Goal: Information Seeking & Learning: Compare options

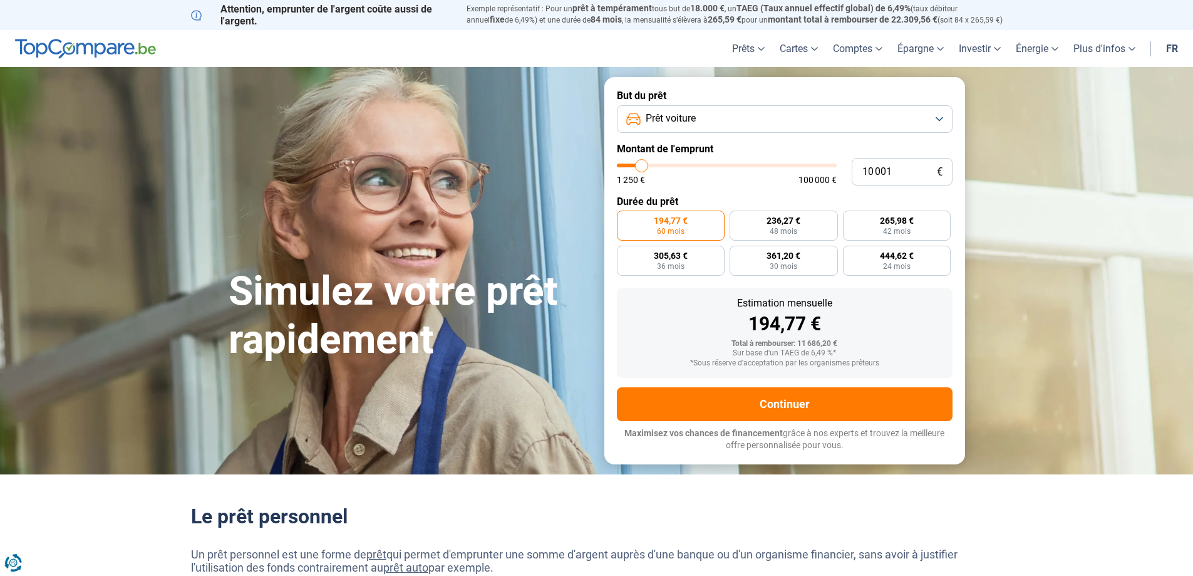
type input "11 000"
type input "11000"
type input "11 250"
type input "11250"
type input "11 500"
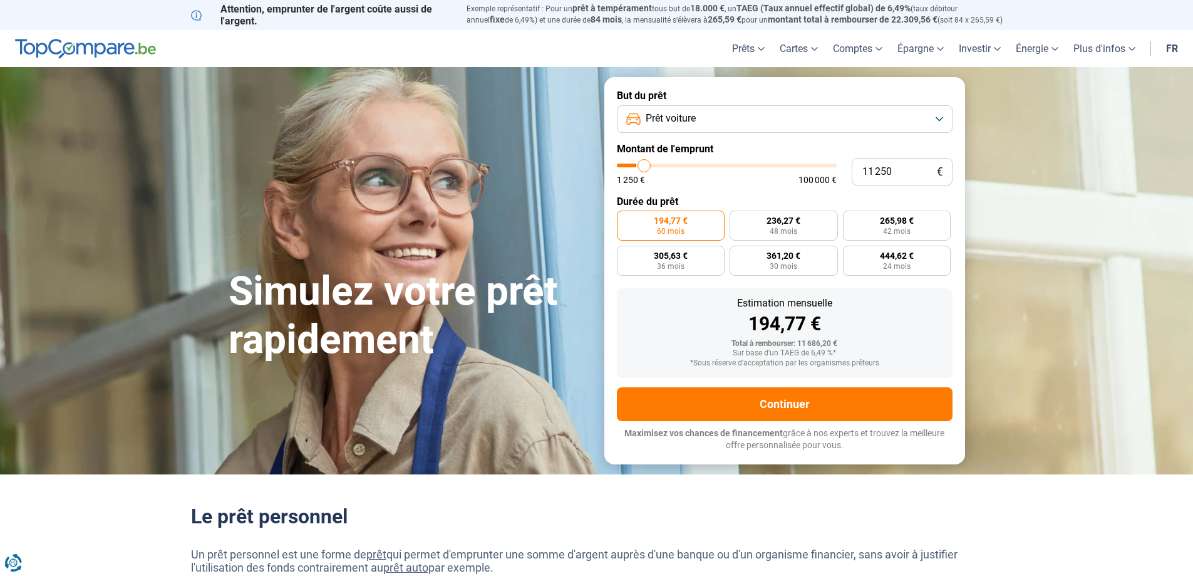
type input "11500"
type input "11 750"
type input "11750"
type input "12 000"
type input "12000"
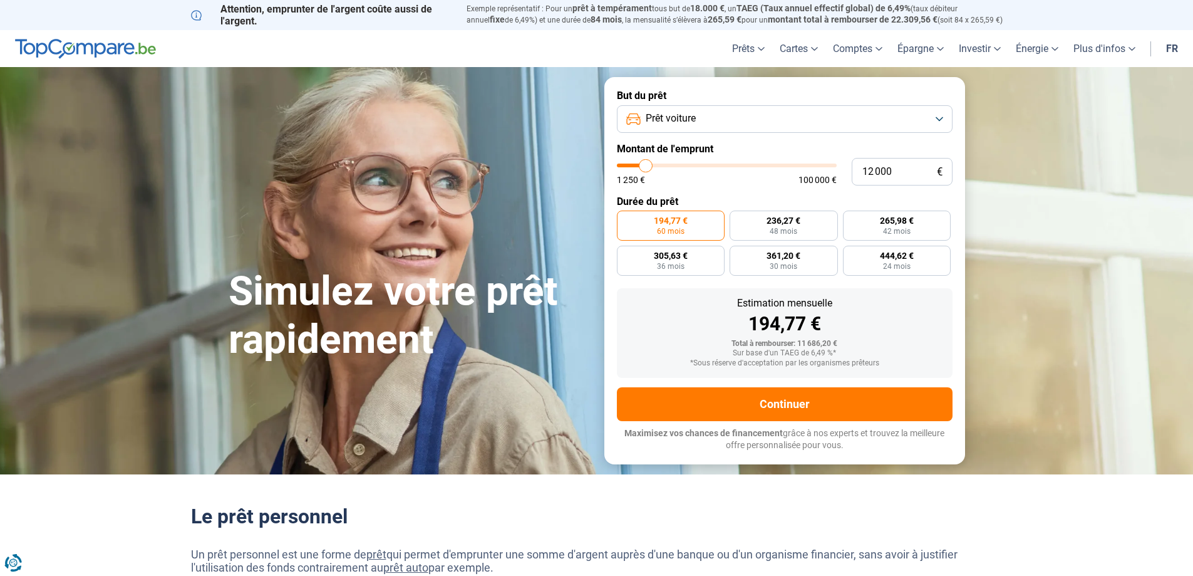
type input "12 500"
type input "12500"
type input "12 750"
type input "12750"
type input "13 000"
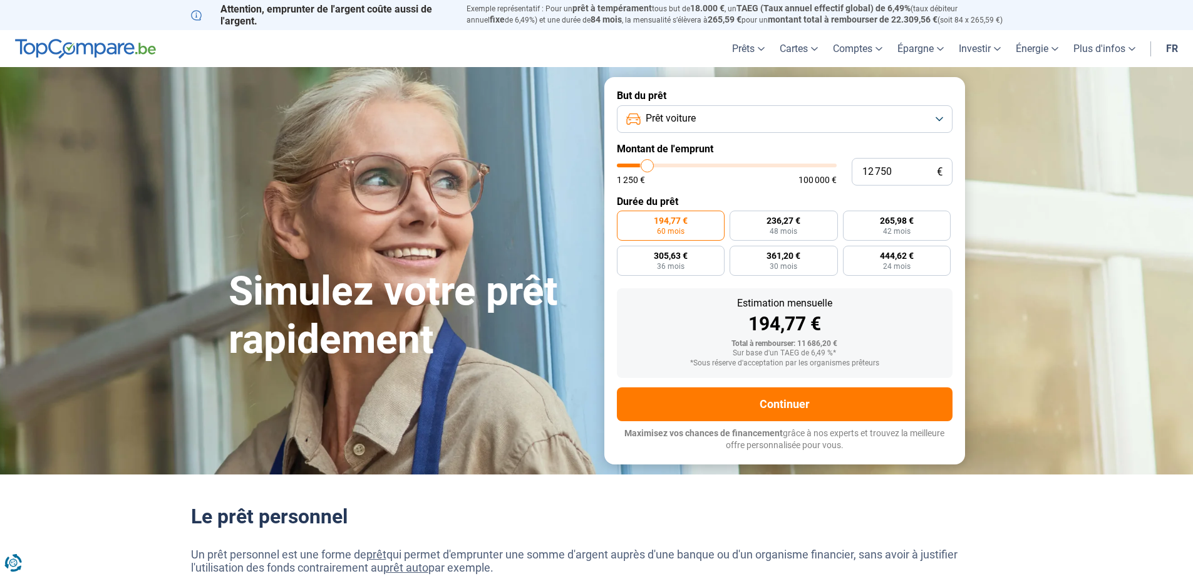
type input "13000"
type input "13 250"
type input "13250"
type input "13 500"
type input "13500"
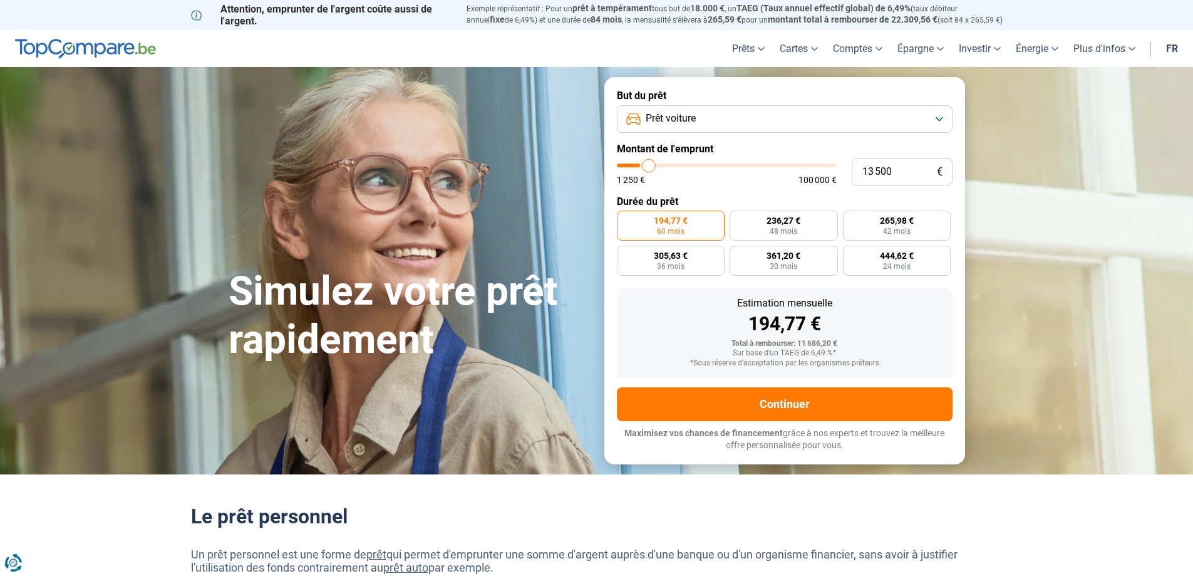
type input "14 000"
type input "14000"
type input "14 250"
type input "14250"
type input "14 500"
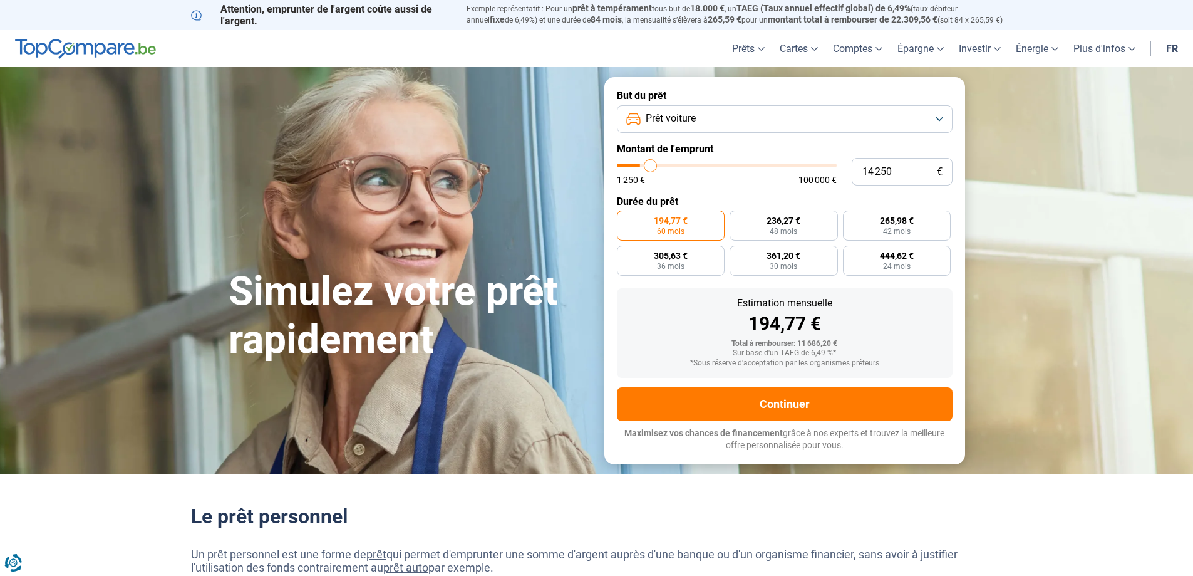
type input "14500"
type input "15 000"
type input "15000"
type input "15 750"
type input "15750"
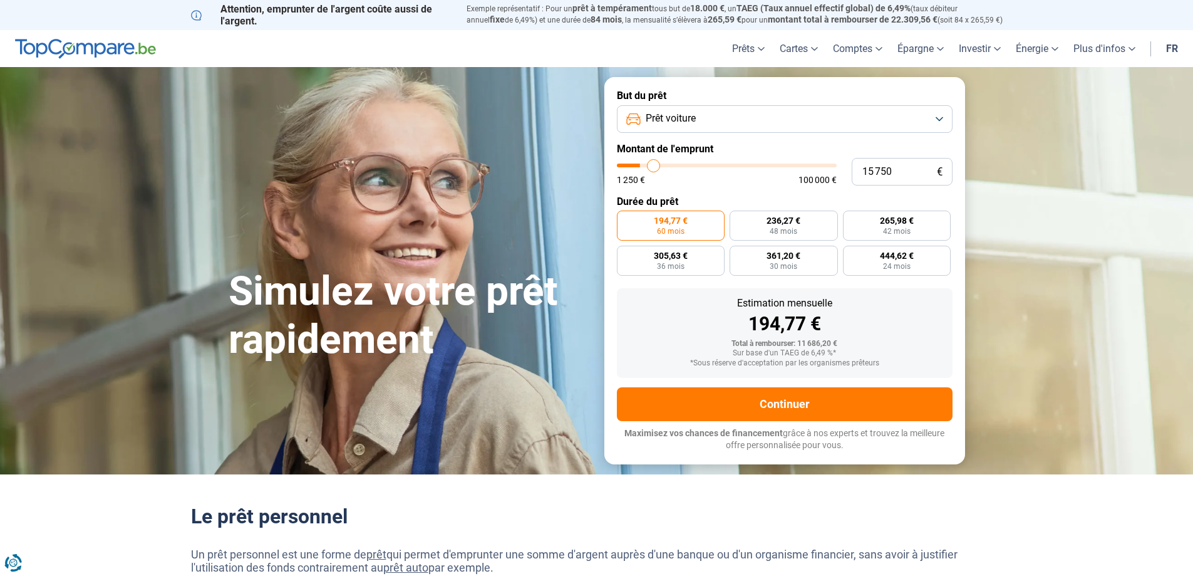
type input "16 250"
type input "16250"
type input "17 000"
type input "17000"
type input "17 500"
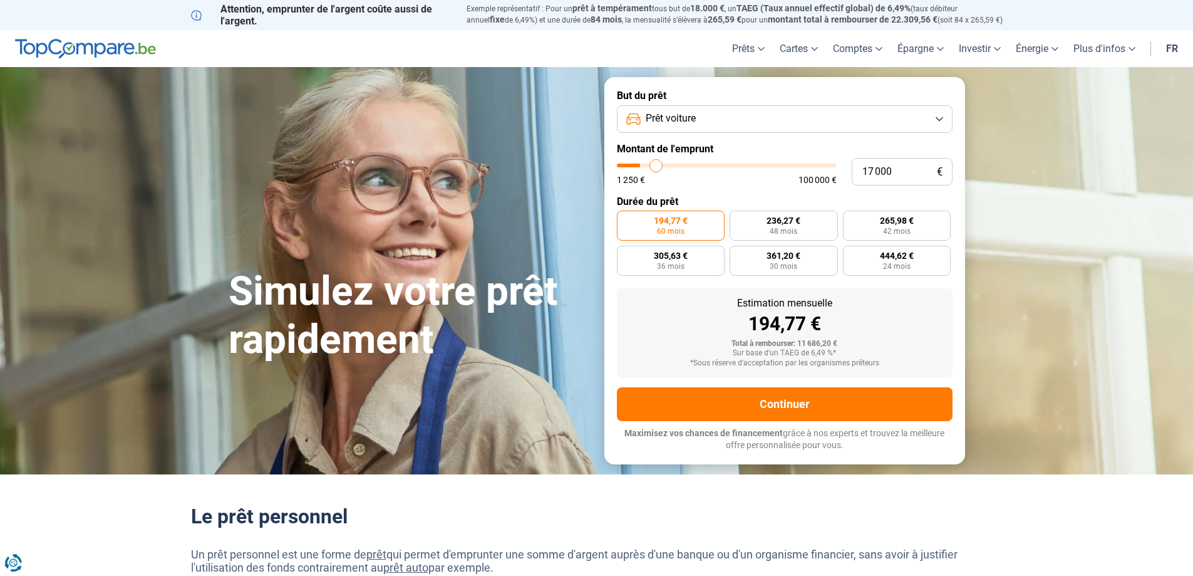
type input "17500"
type input "18 500"
type input "18500"
type input "19 250"
type input "19250"
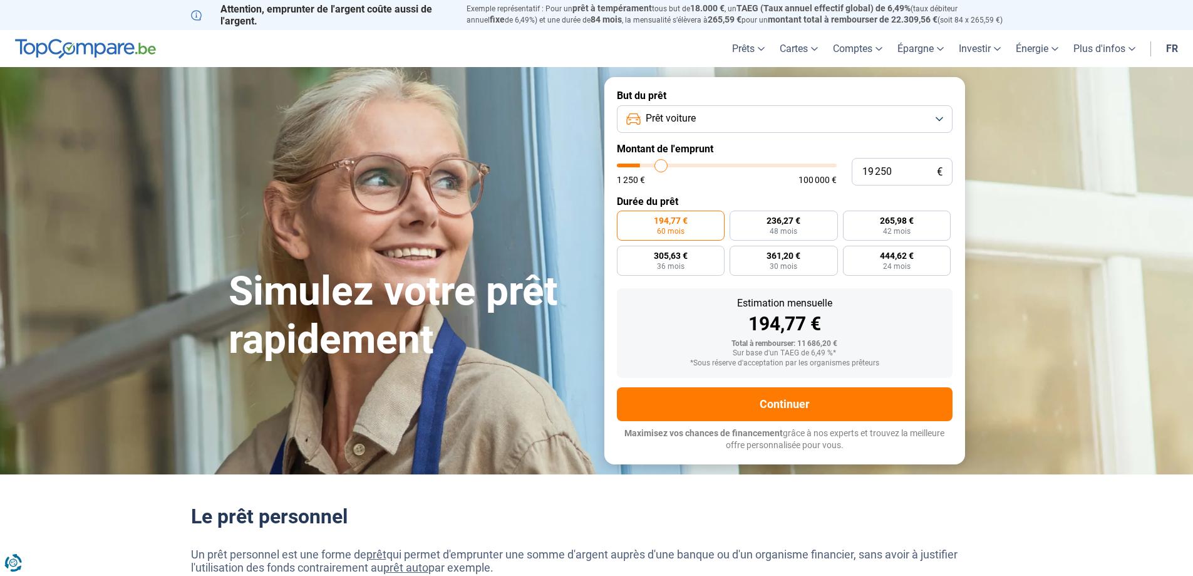
type input "20 250"
type input "20250"
type input "21 250"
type input "21250"
type input "22 750"
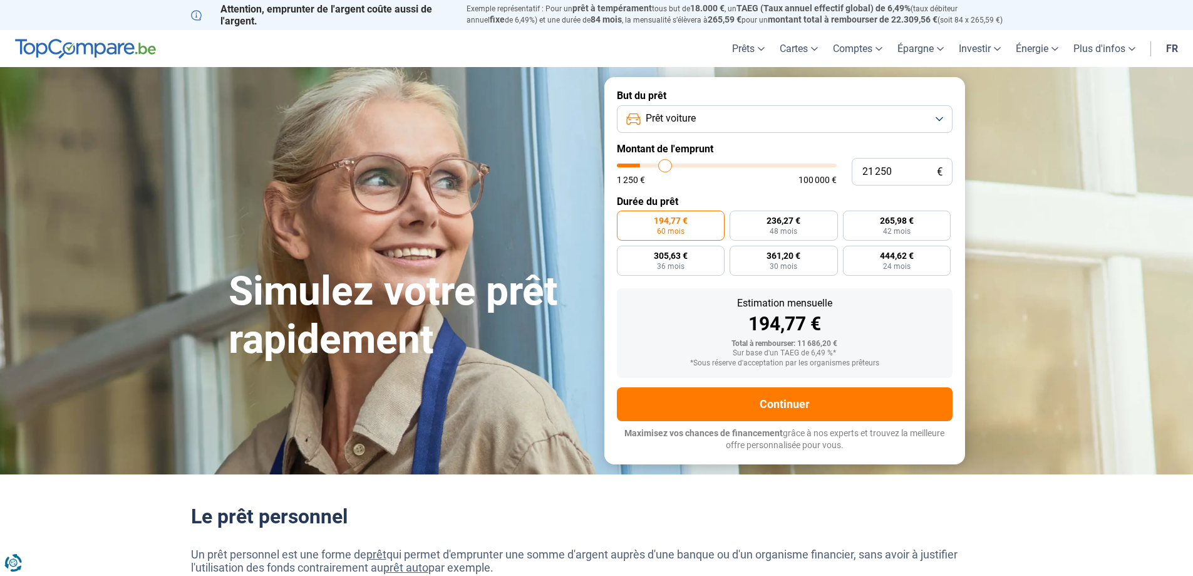
type input "22750"
type input "23 750"
type input "23750"
type input "25 250"
type input "25250"
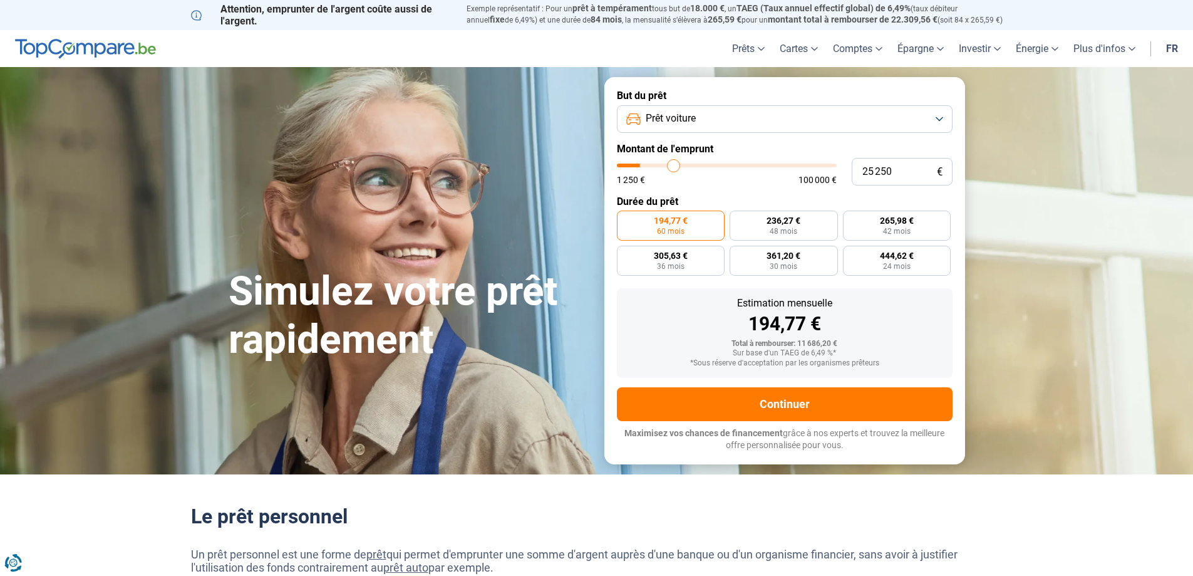
type input "26 500"
type input "26500"
type input "28 000"
type input "28000"
type input "29 750"
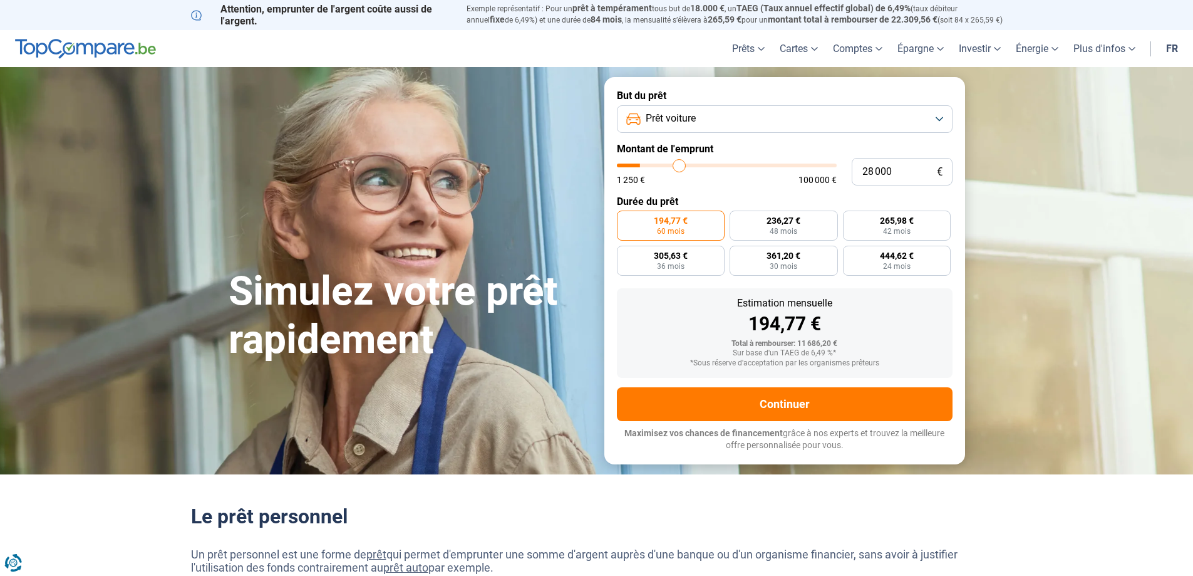
type input "29750"
type input "31 250"
type input "31250"
type input "32 750"
type input "32750"
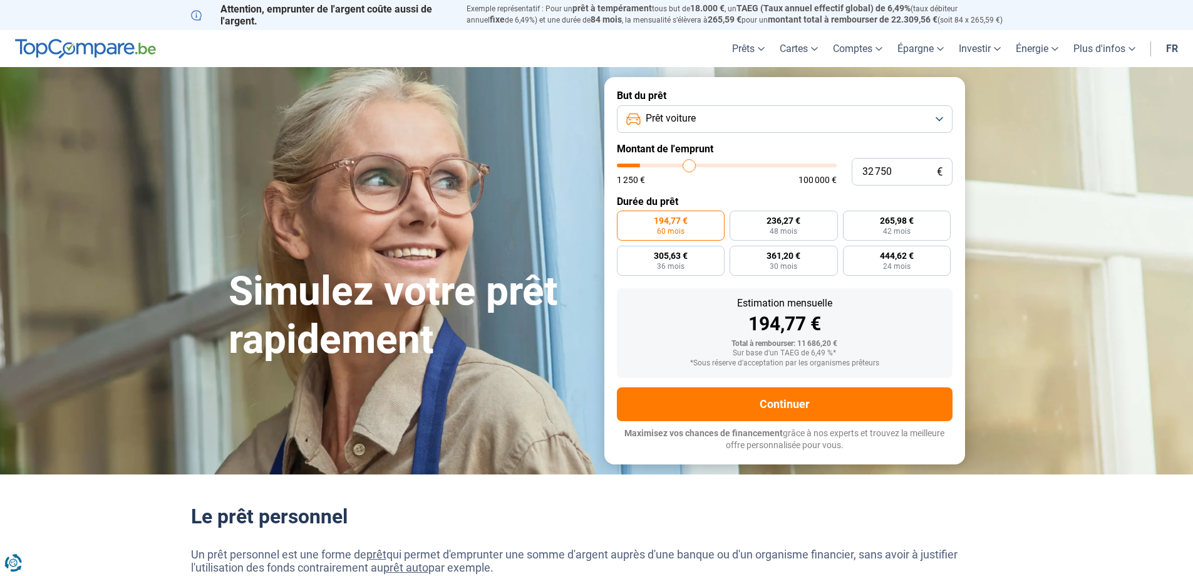
type input "34 250"
type input "34250"
type input "35 750"
type input "35750"
type input "37 250"
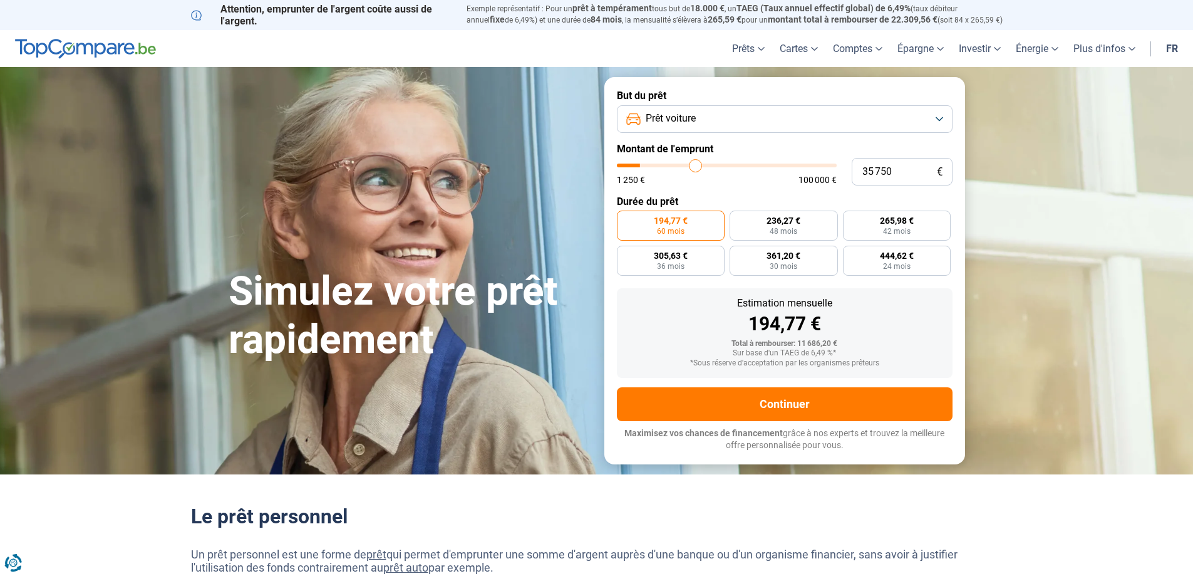
type input "37250"
type input "38 750"
type input "38750"
type input "40 000"
type input "40000"
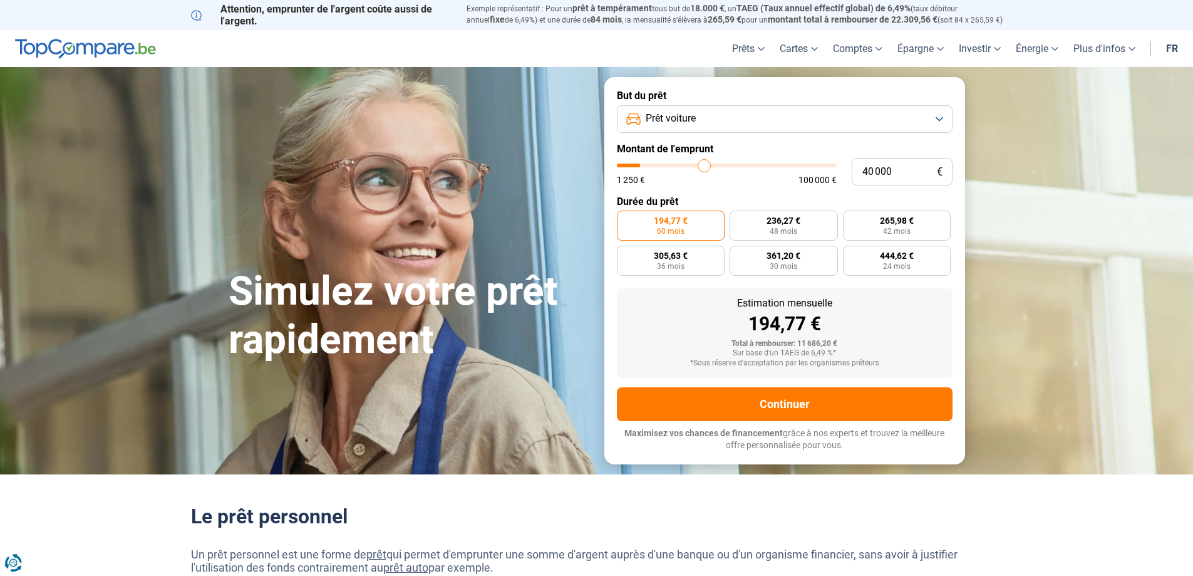
type input "41 500"
type input "41500"
type input "42 750"
type input "42750"
type input "43 750"
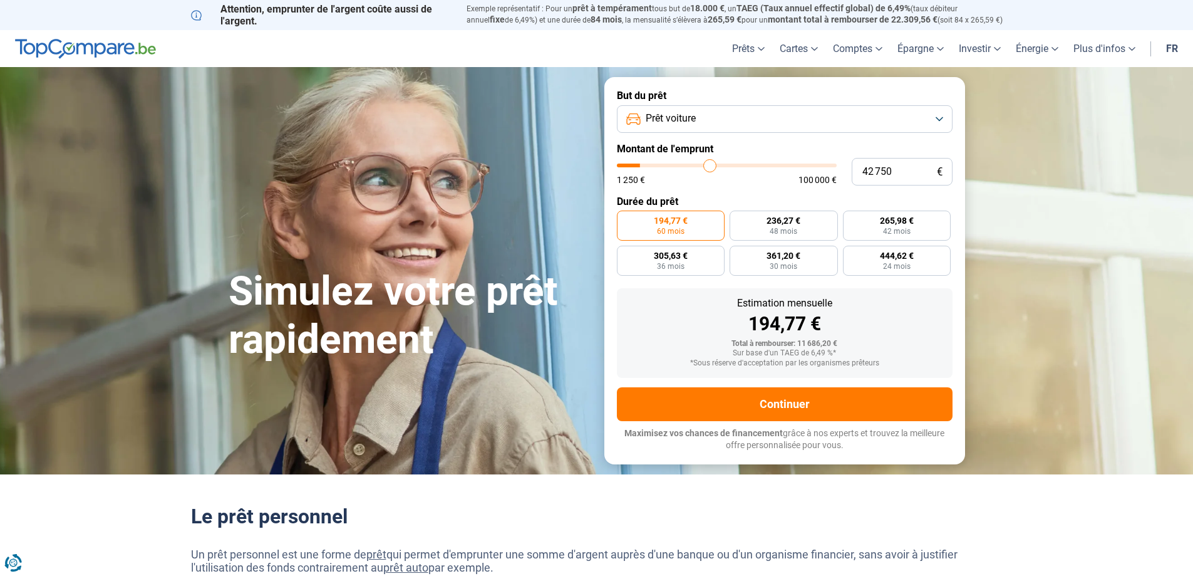
type input "43750"
type input "44 500"
type input "44500"
type input "45 250"
type input "45250"
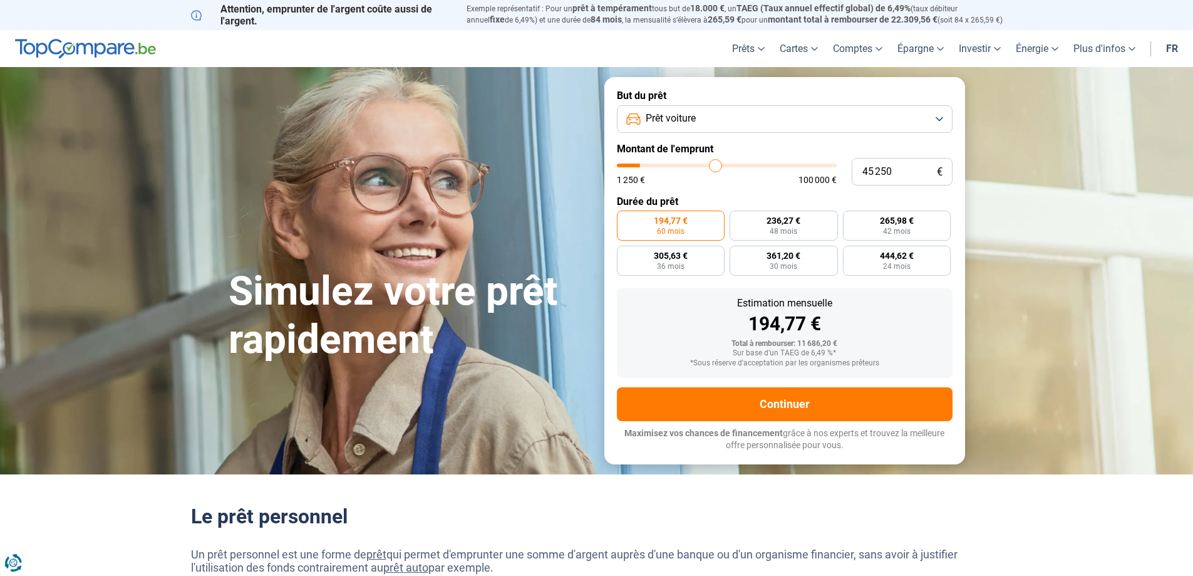
type input "46 000"
type input "46000"
type input "46 750"
type input "46750"
type input "47 000"
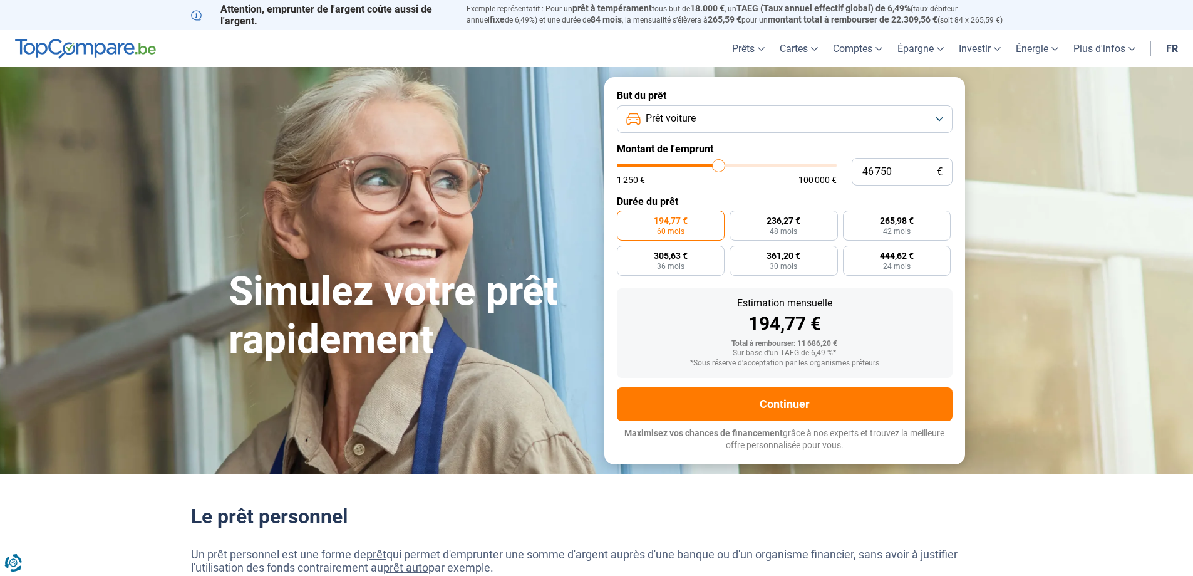
type input "47000"
type input "47 500"
type input "47500"
type input "48 000"
type input "48000"
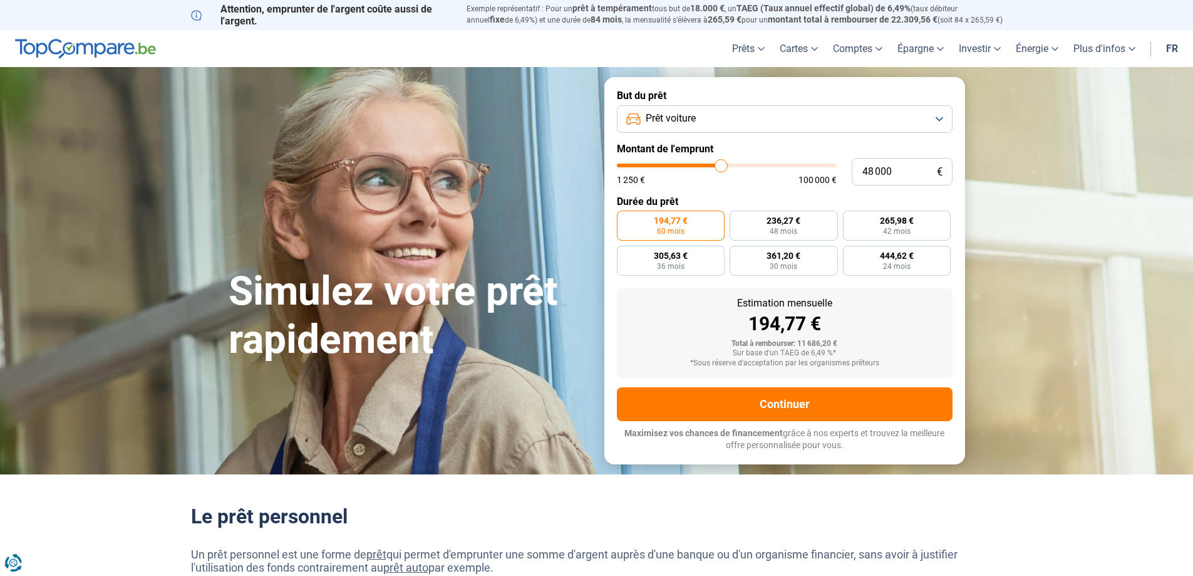
type input "48 250"
type input "48250"
type input "48 500"
type input "48500"
type input "48 750"
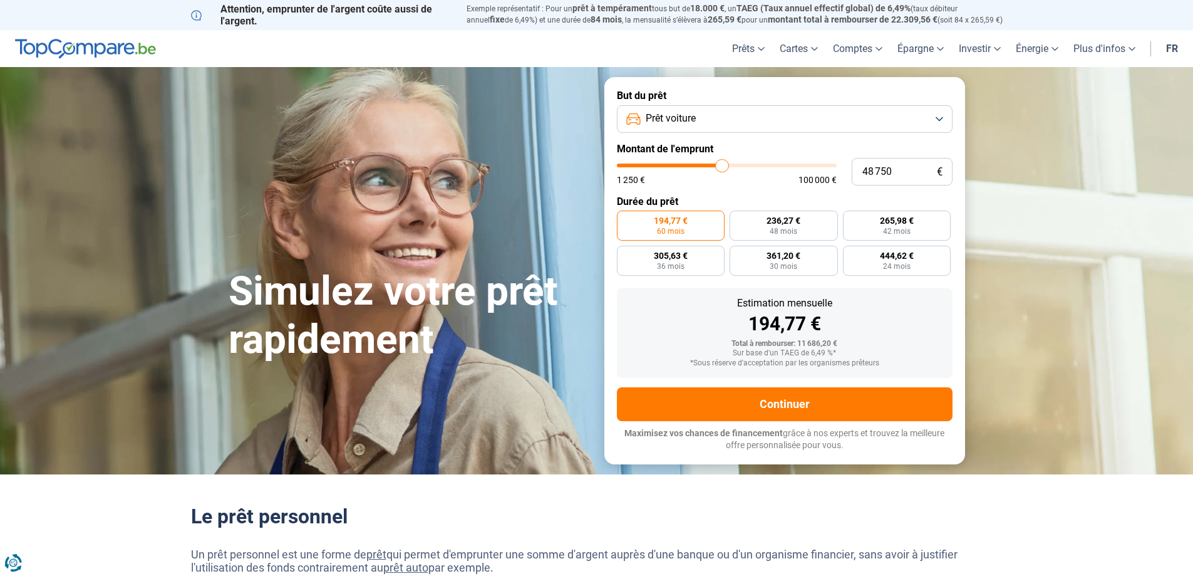
type input "48750"
type input "49 000"
type input "49000"
type input "49 500"
type input "49500"
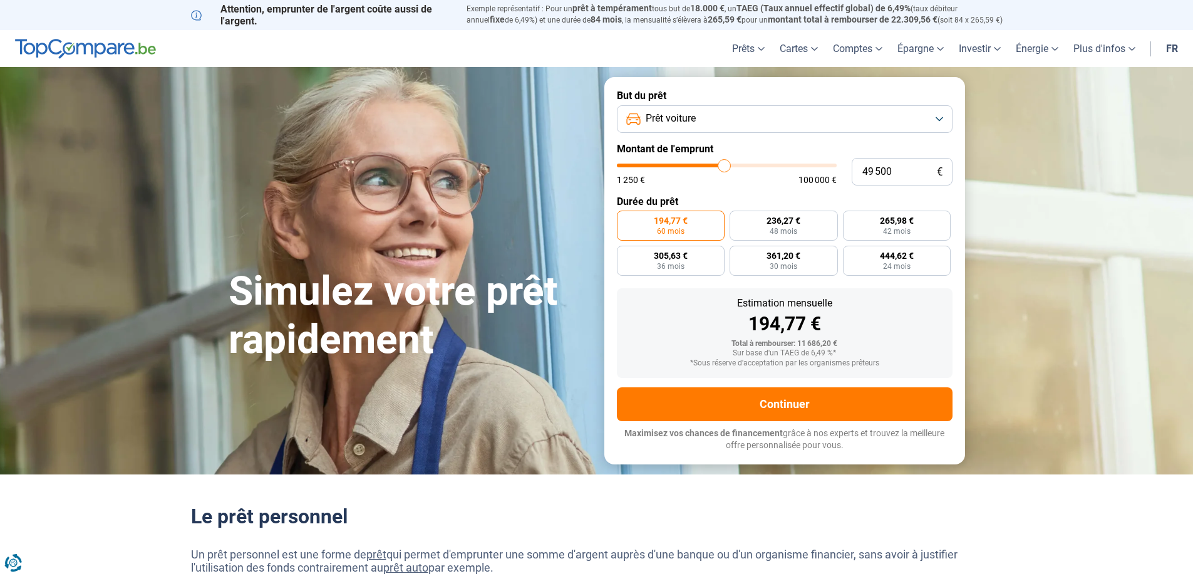
type input "49 750"
type input "49750"
type input "50 000"
type input "50000"
type input "50 250"
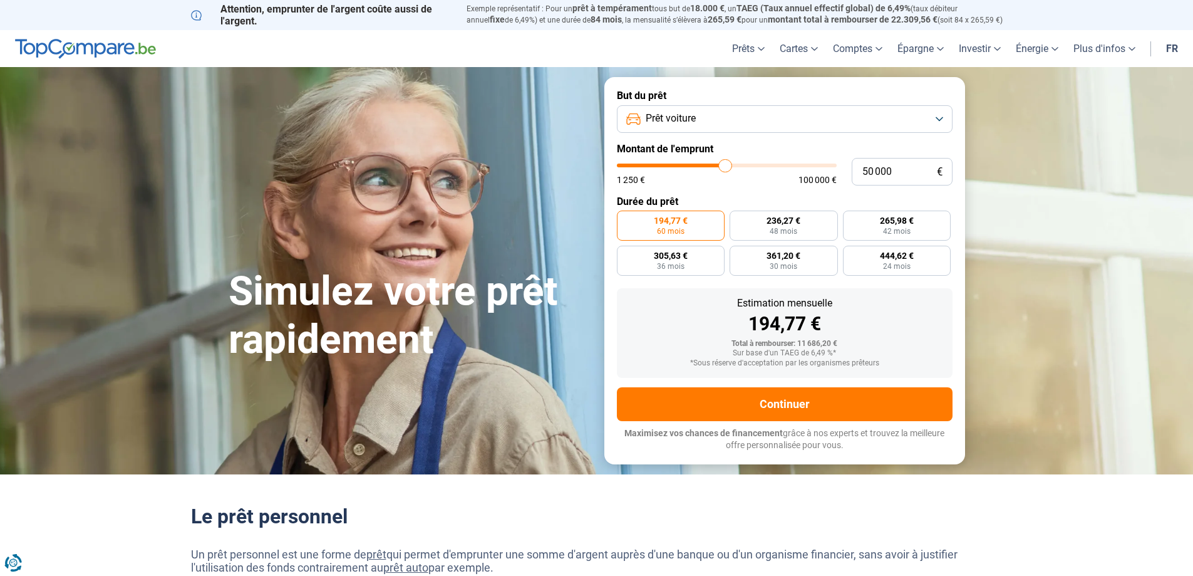
type input "50250"
type input "50 500"
type input "50500"
type input "51 000"
type input "51000"
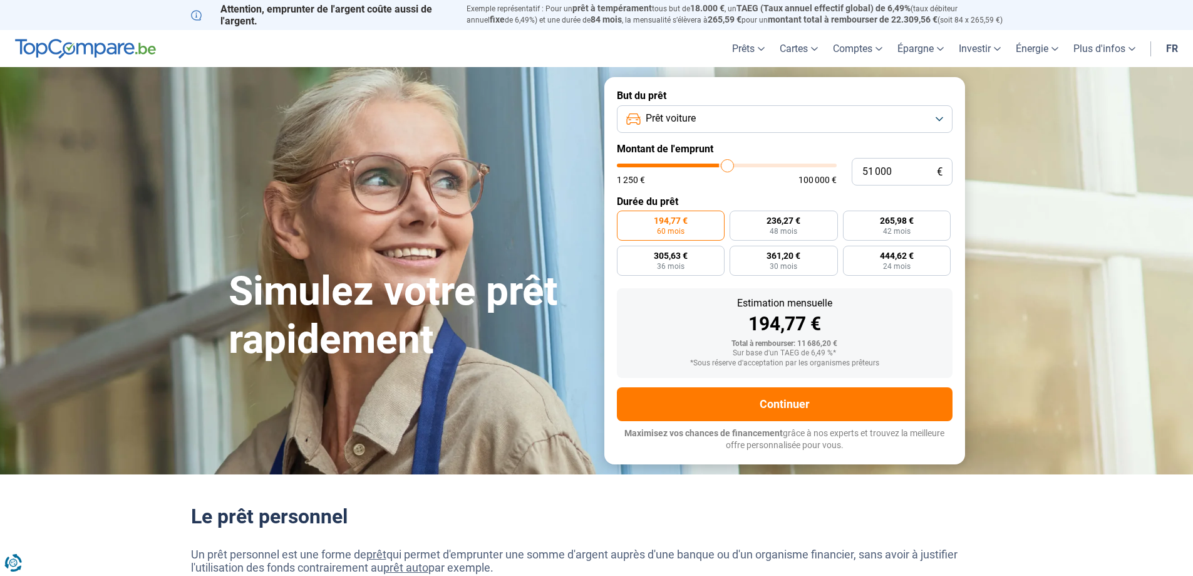
type input "51 250"
type input "51250"
type input "51 500"
type input "51500"
type input "51 750"
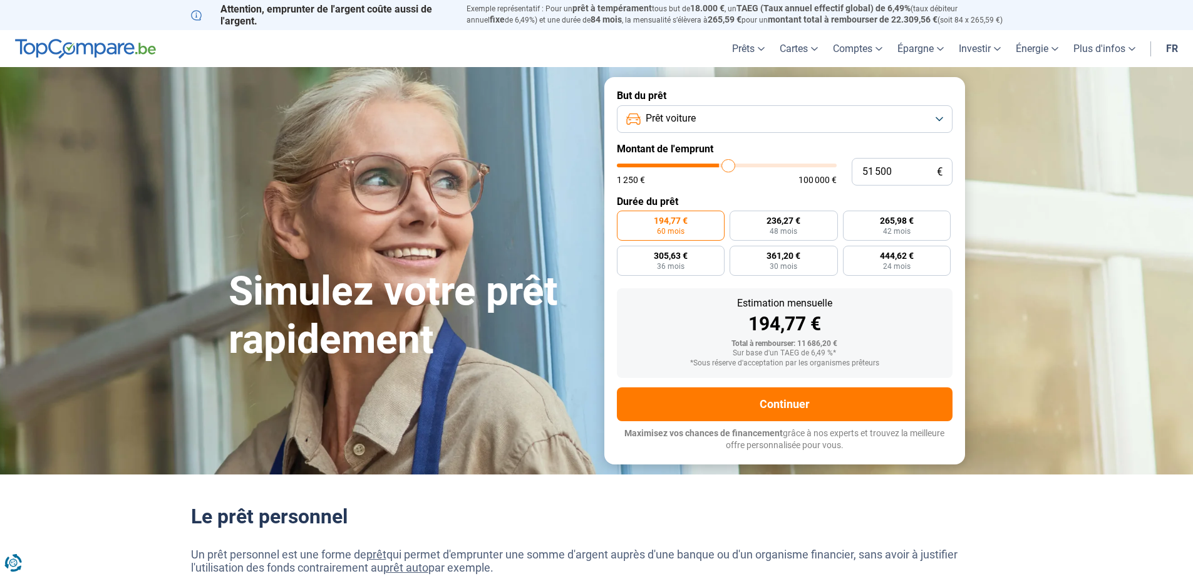
type input "51750"
type input "52 000"
type input "52000"
type input "52 500"
type input "52500"
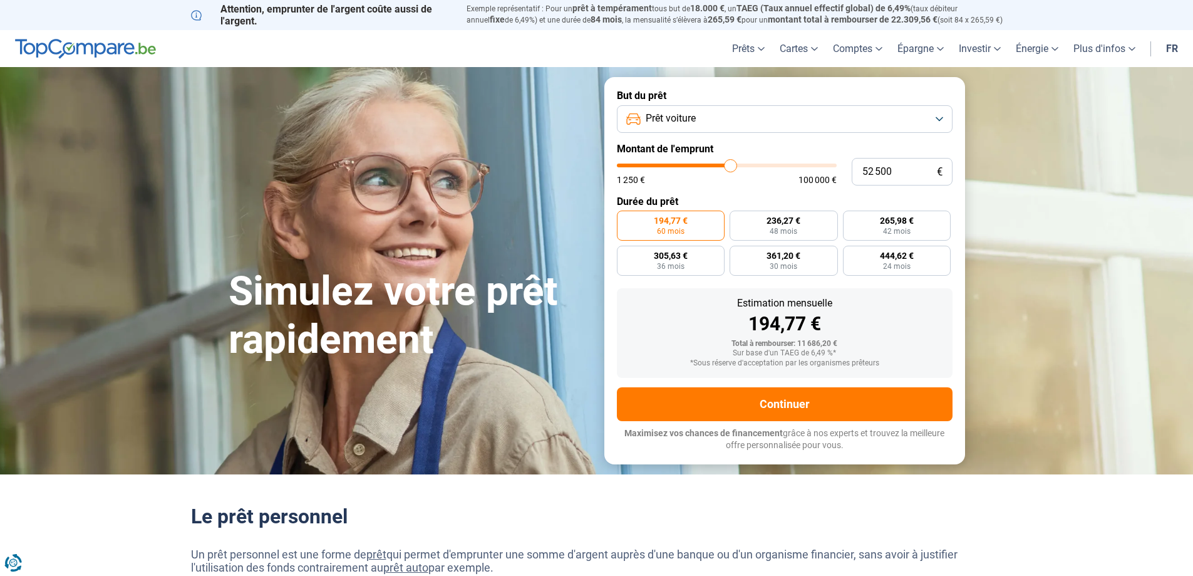
type input "52 750"
type input "52750"
type input "53 000"
type input "53000"
type input "53 250"
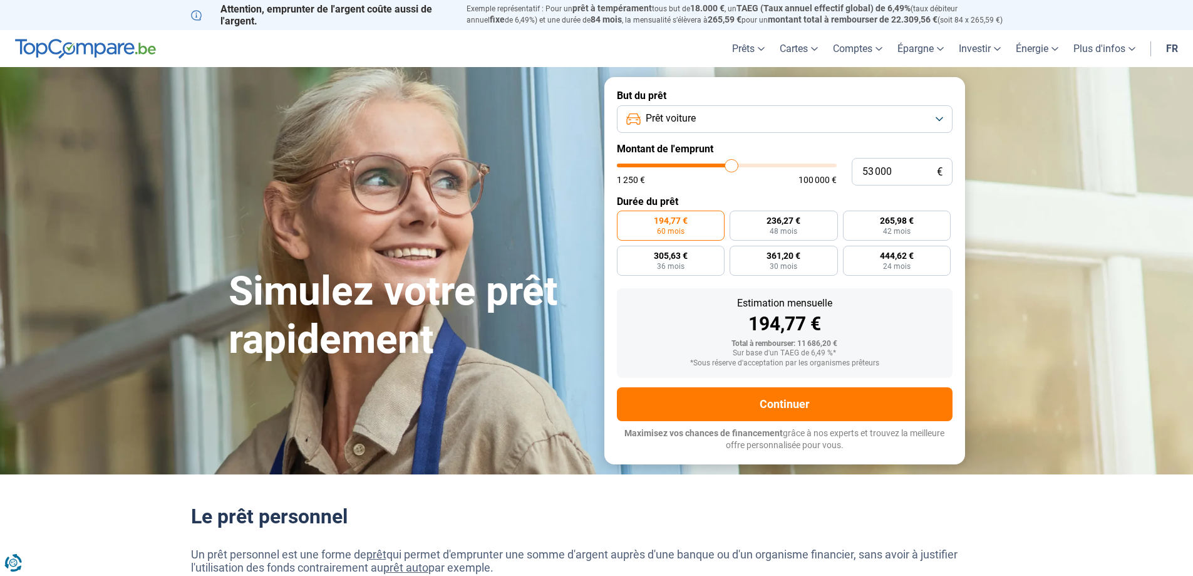
type input "53250"
type input "53 500"
type input "53500"
type input "54 000"
type input "54000"
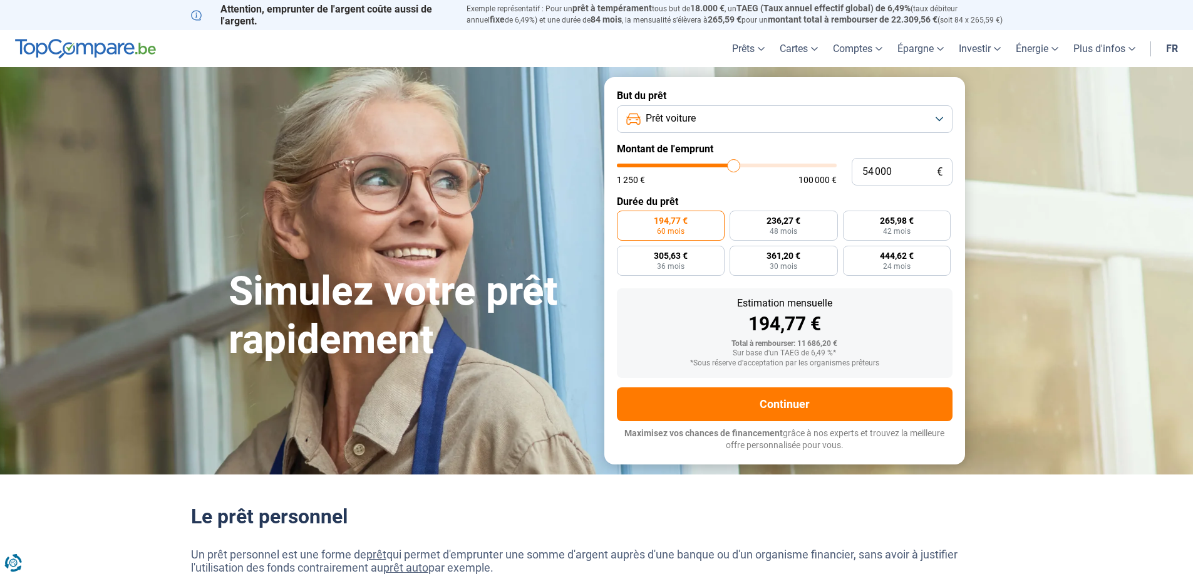
type input "54 250"
type input "54250"
type input "54 500"
type input "54500"
type input "54 750"
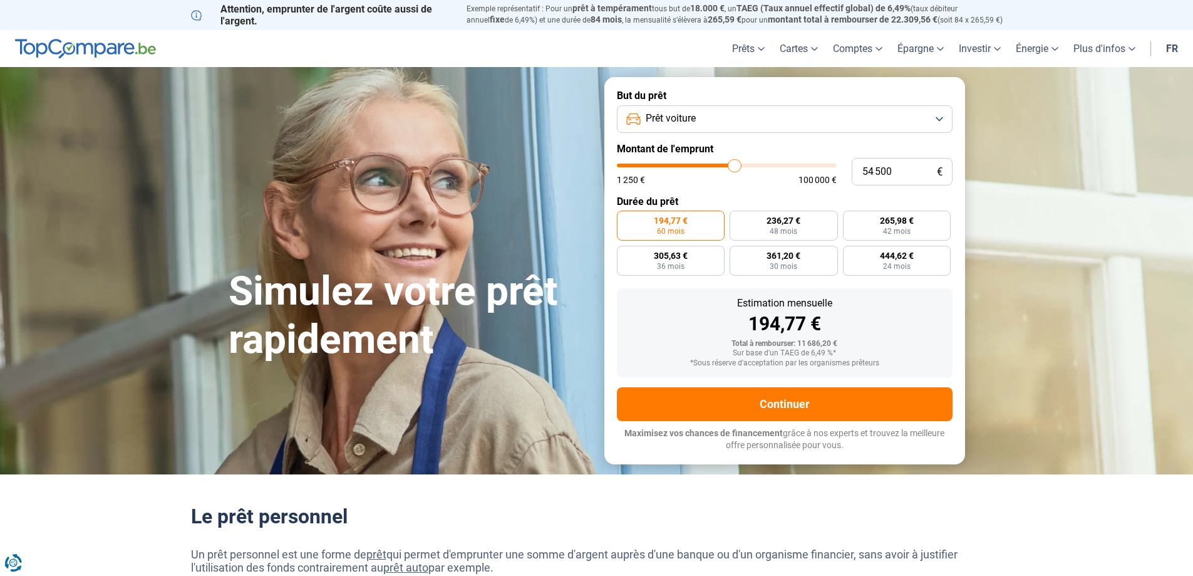
type input "54750"
type input "54 500"
type input "54500"
type input "54 250"
type input "54250"
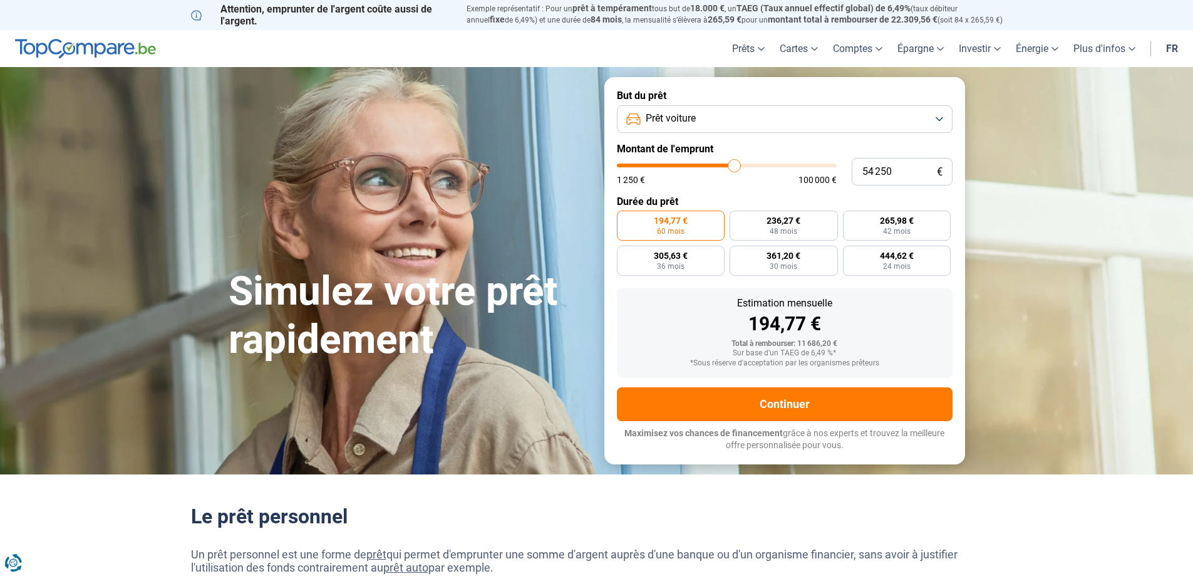
type input "54 000"
type input "54000"
type input "53 500"
type input "53500"
type input "53 250"
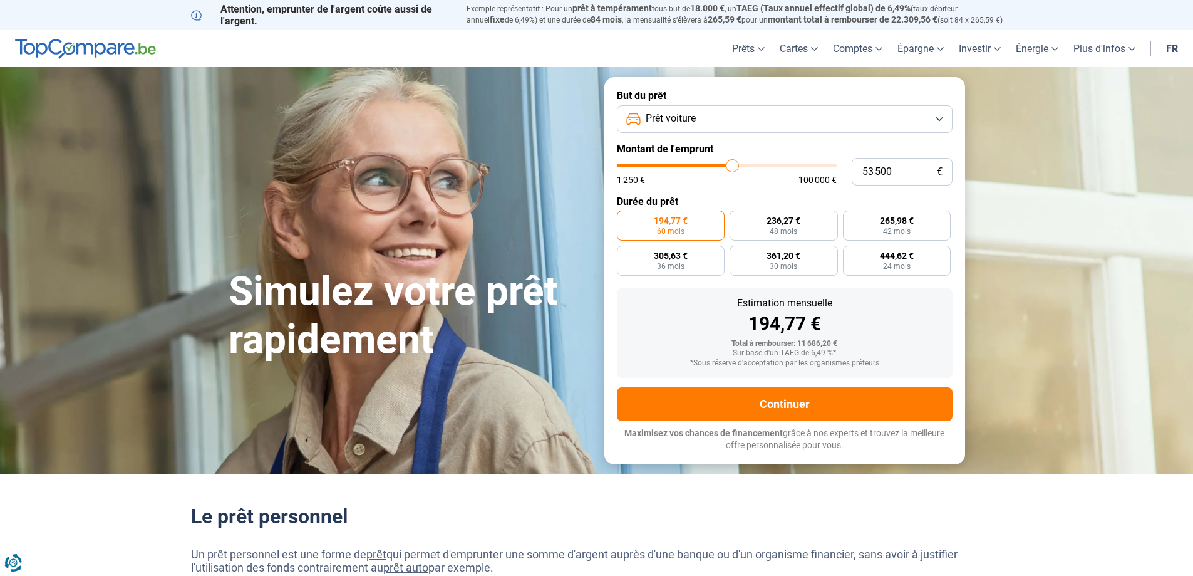
type input "53250"
type input "52 750"
type input "52750"
type input "52 000"
type input "52000"
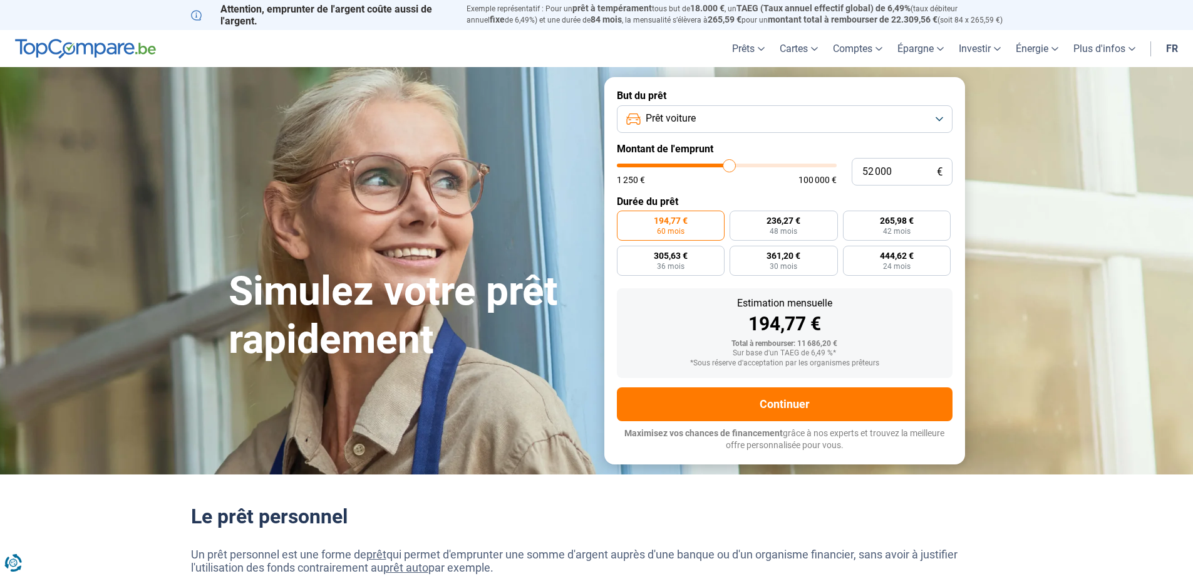
type input "51 500"
type input "51500"
type input "51 250"
type input "51250"
type input "50 500"
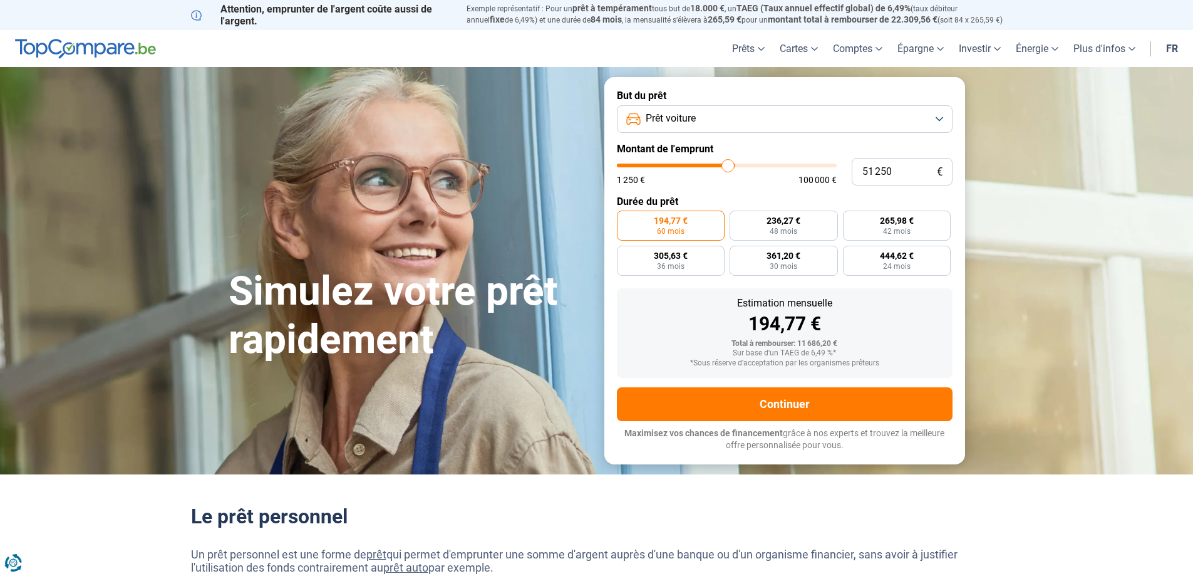
type input "50500"
type input "50 250"
type input "50250"
type input "49 500"
type input "49500"
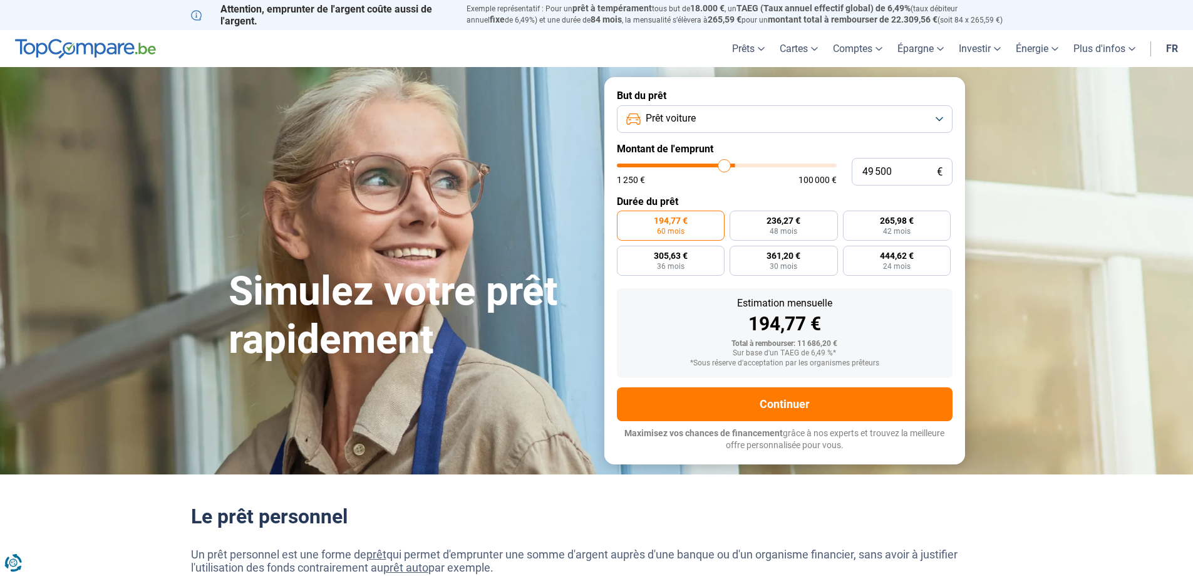
type input "49 000"
type input "49000"
type input "48 500"
type input "48500"
type input "48 000"
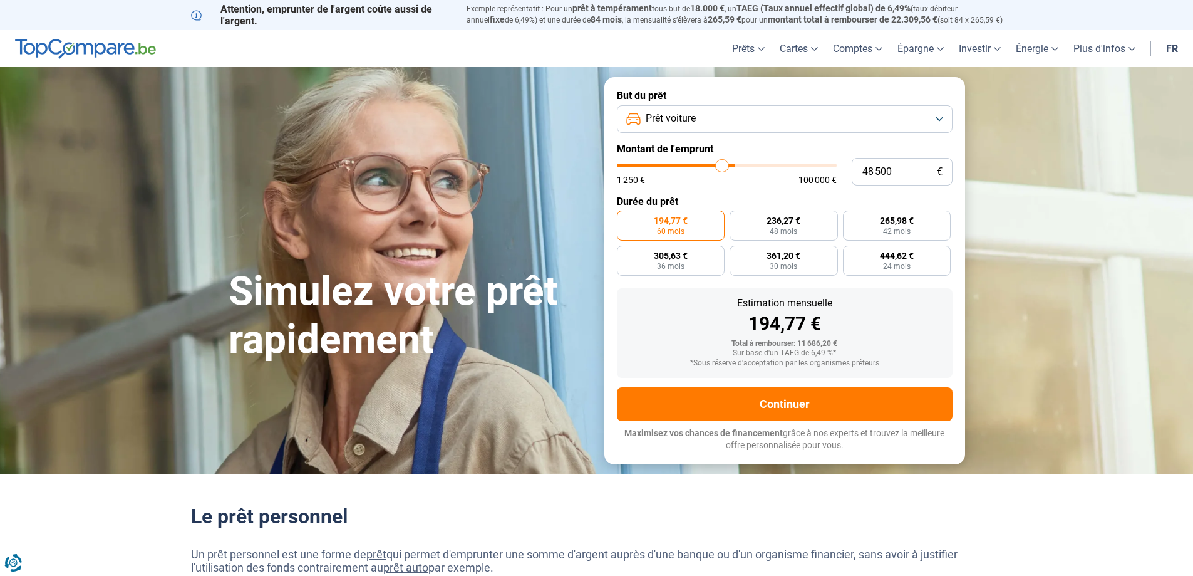
type input "48000"
type input "47 250"
type input "47250"
type input "47 000"
type input "47000"
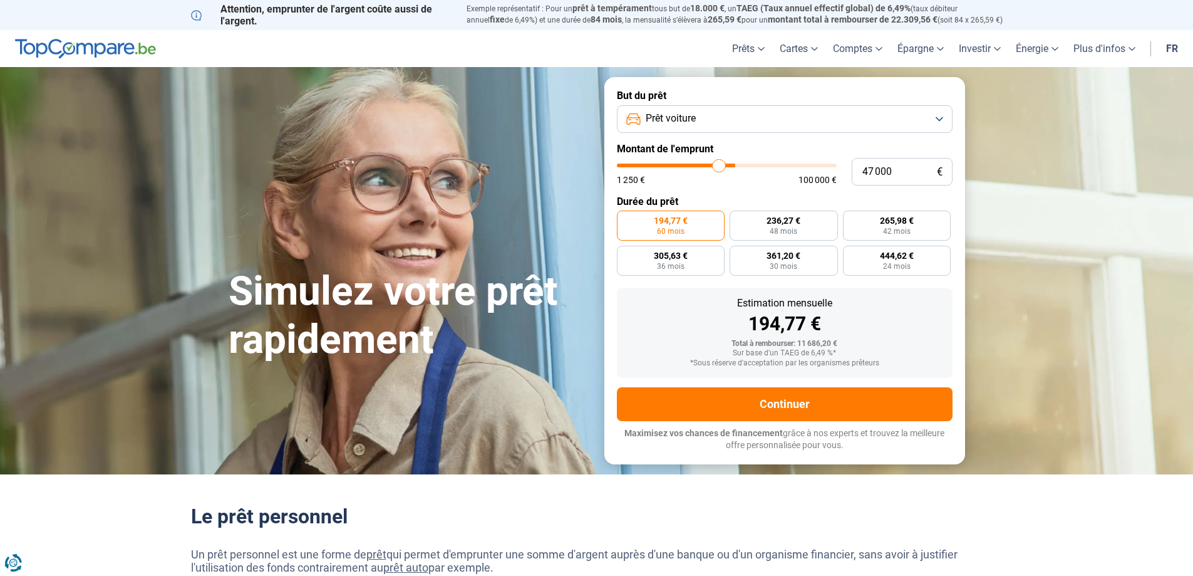
type input "46 500"
type input "46500"
type input "45 750"
type input "45750"
type input "45 250"
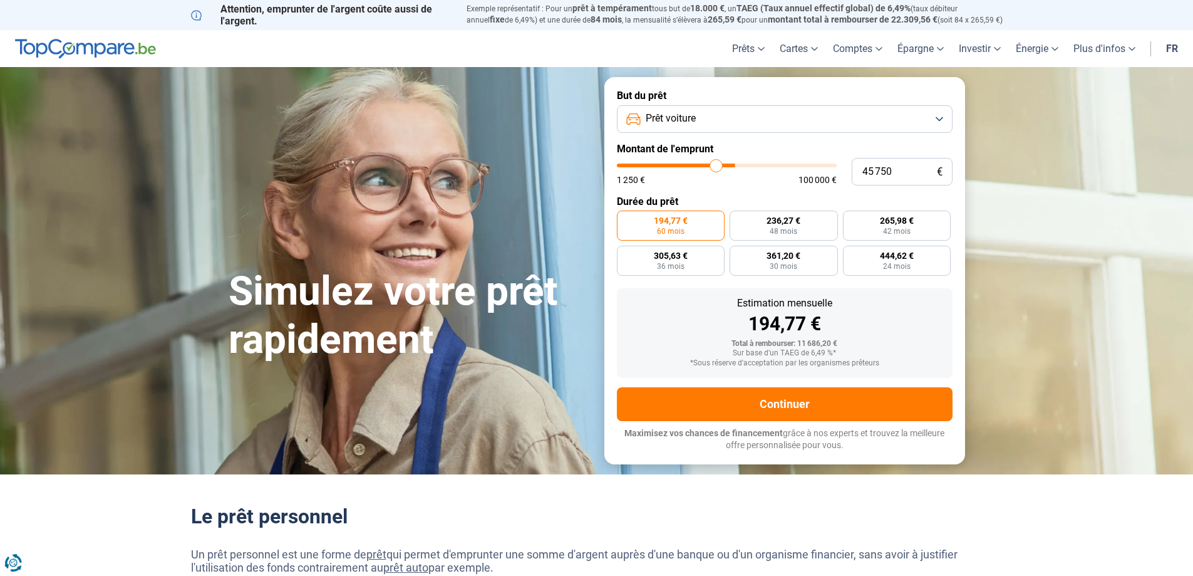
type input "45250"
type input "45 000"
type input "45000"
type input "44 250"
type input "44250"
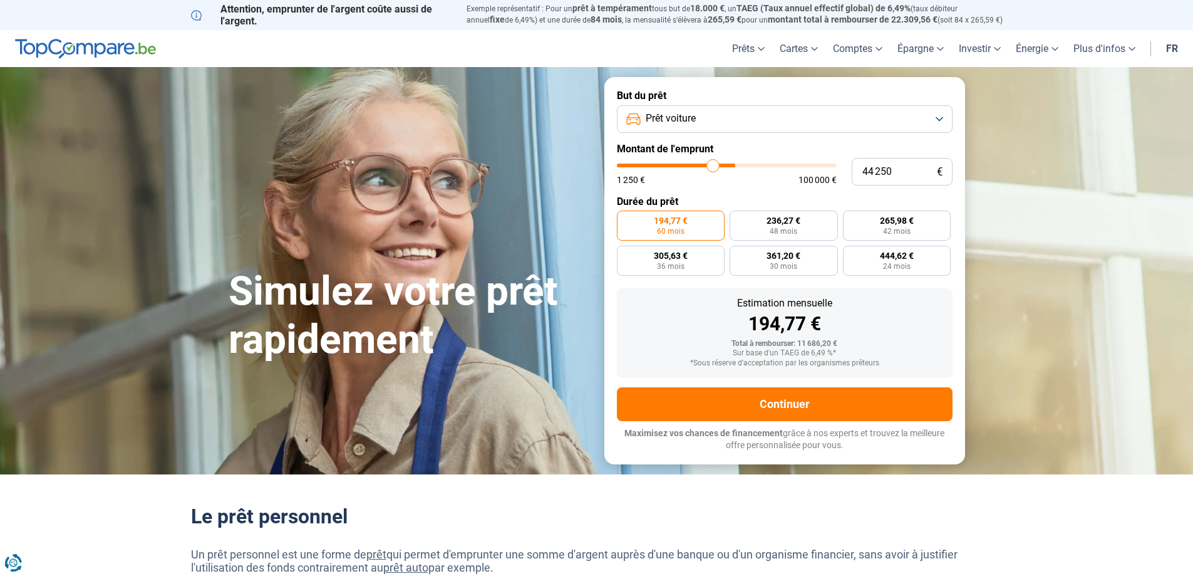
type input "43 750"
type input "43750"
type input "43 500"
type input "43500"
type input "42 750"
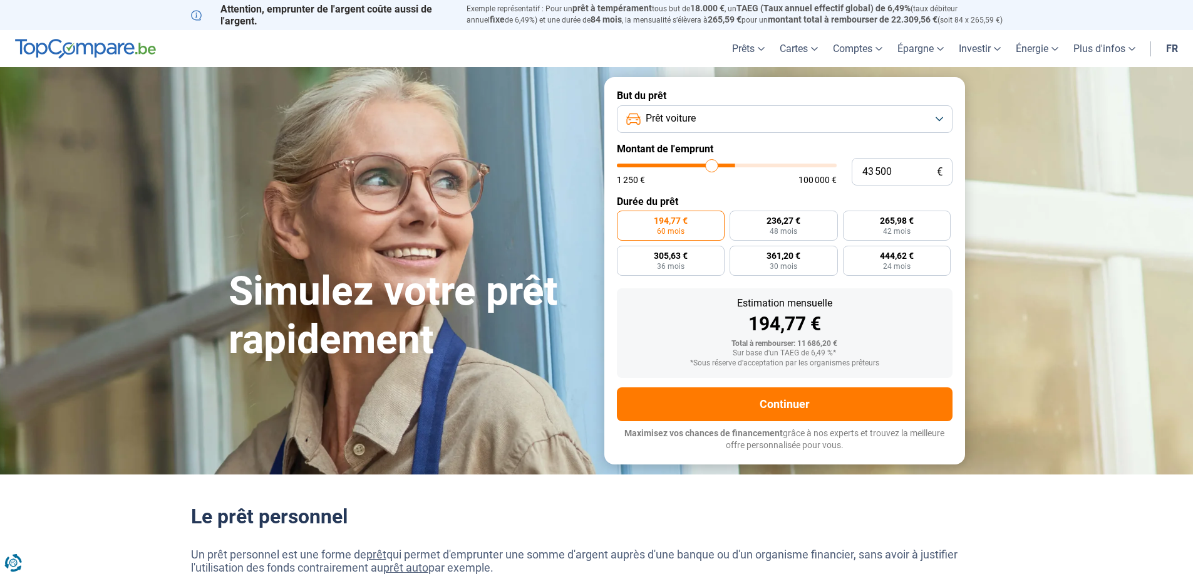
type input "42750"
type input "42 250"
type input "42250"
type input "41 500"
type input "41500"
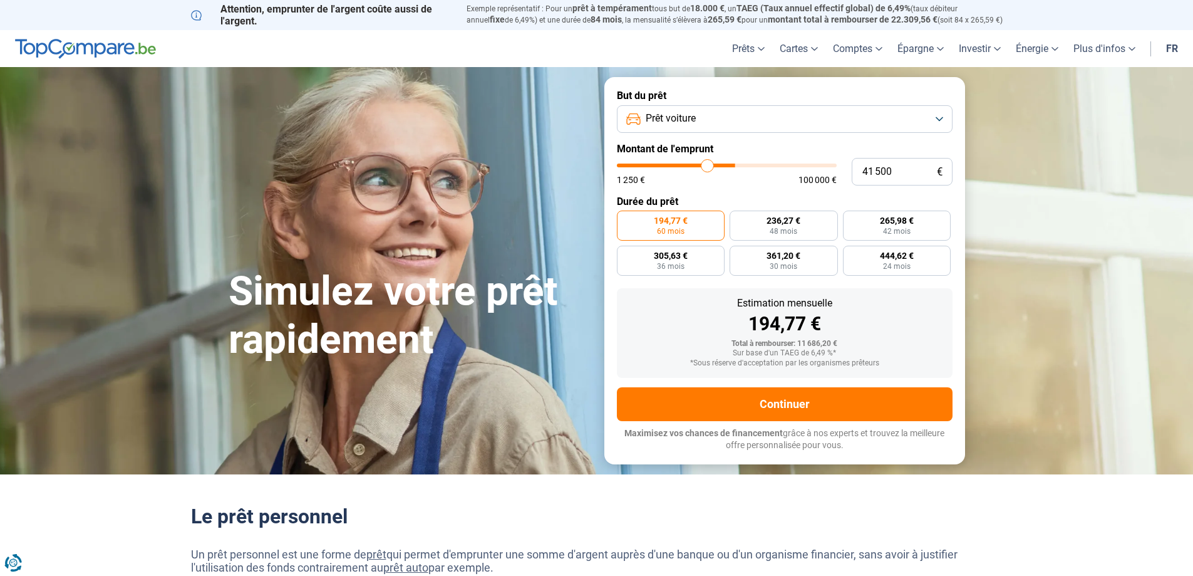
type input "41 000"
type input "41000"
type input "40 000"
type input "40000"
type input "39 750"
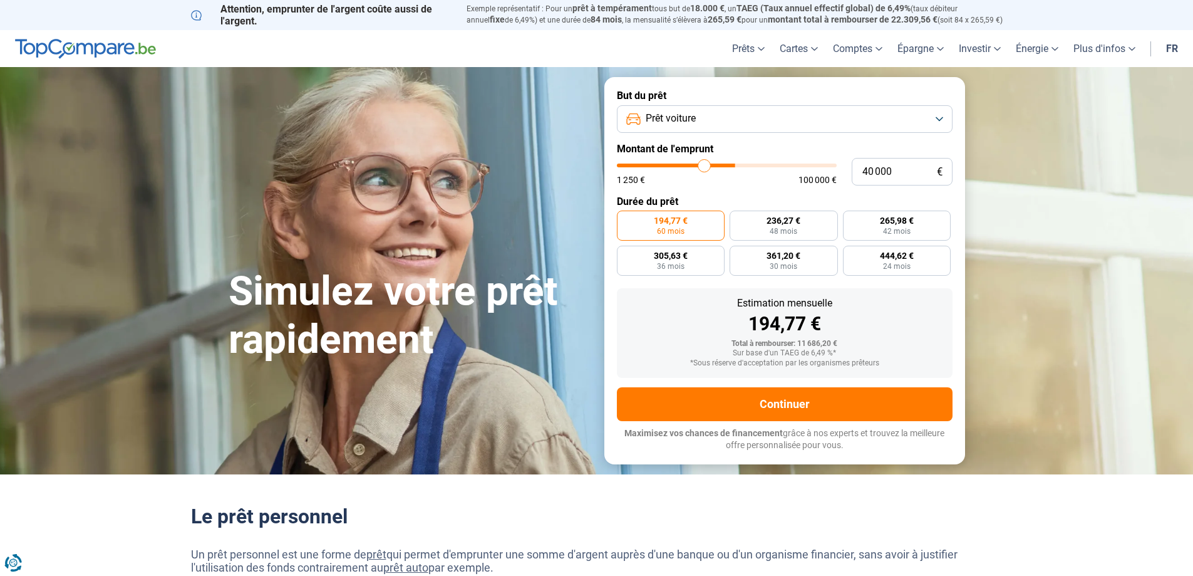
type input "39750"
type input "38 750"
type input "38750"
type input "38 250"
type input "38250"
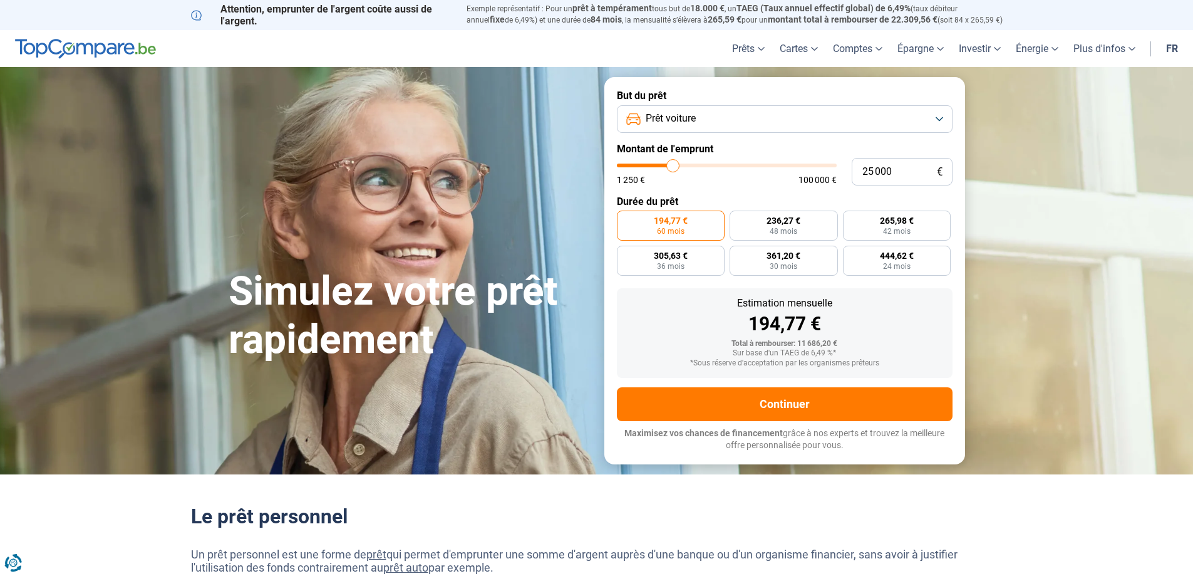
drag, startPoint x: 645, startPoint y: 166, endPoint x: 673, endPoint y: 170, distance: 28.4
click at [673, 167] on input "range" at bounding box center [727, 165] width 220 height 4
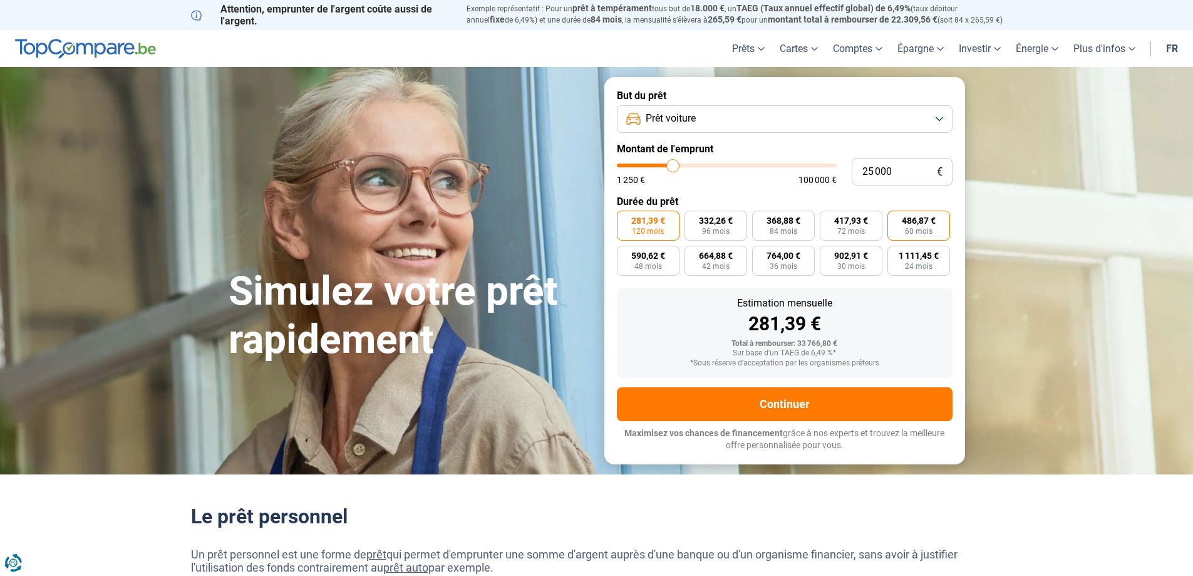
click at [913, 230] on span "60 mois" at bounding box center [919, 231] width 28 height 8
click at [896, 219] on input "486,87 € 60 mois" at bounding box center [891, 214] width 8 height 8
